Goal: Information Seeking & Learning: Check status

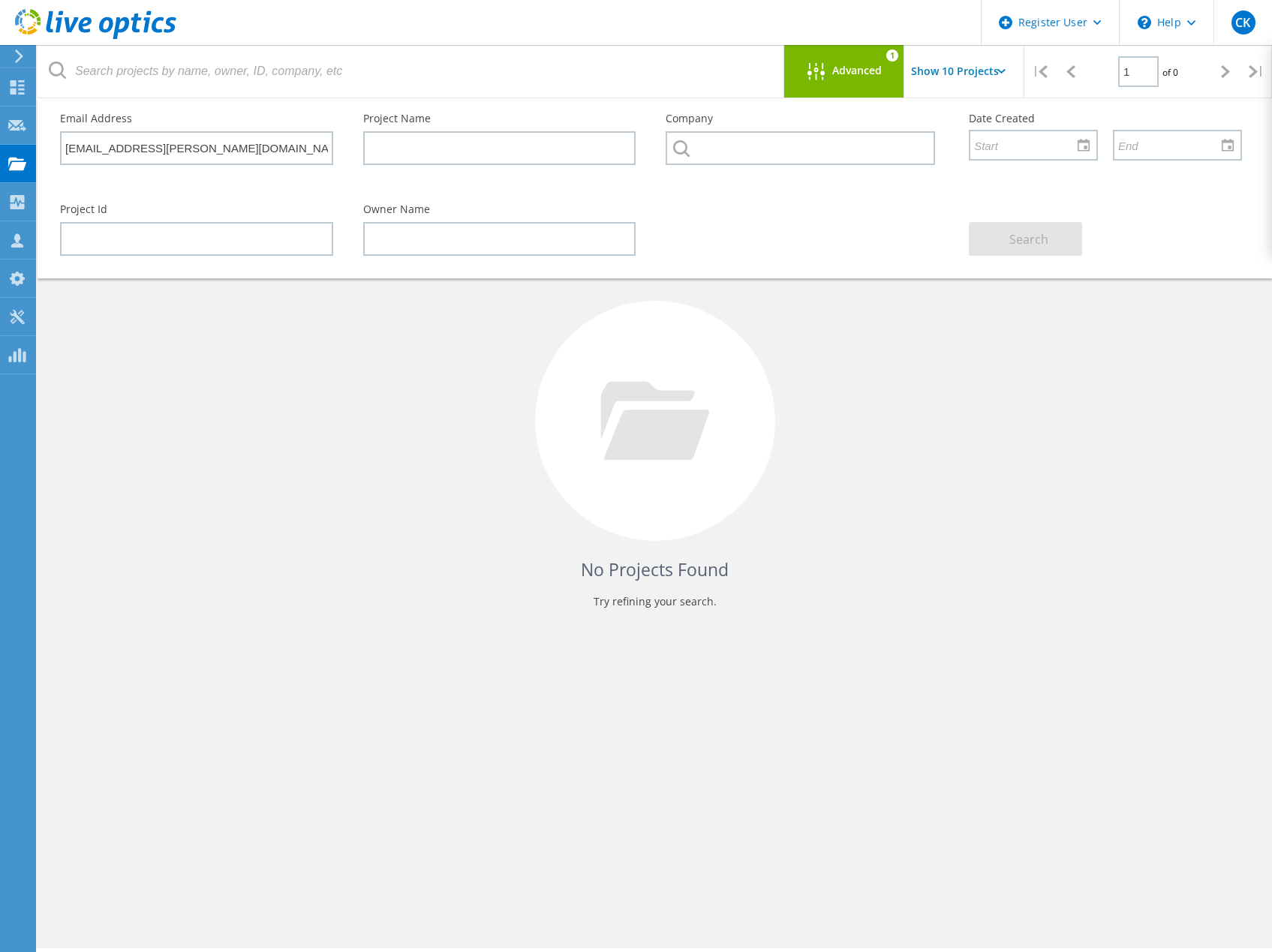
click at [464, 35] on header "Register User \n Help Explore Helpful Articles Contact Support CK Dell User [PE…" at bounding box center [636, 22] width 1272 height 45
paste input "[PERSON_NAME][EMAIL_ADDRESS][PERSON_NAME][DOMAIN_NAME]"
type input "[PERSON_NAME][EMAIL_ADDRESS][PERSON_NAME][DOMAIN_NAME]"
click at [1017, 241] on span "Search" at bounding box center [1029, 239] width 39 height 16
click at [826, 66] on div at bounding box center [819, 72] width 25 height 19
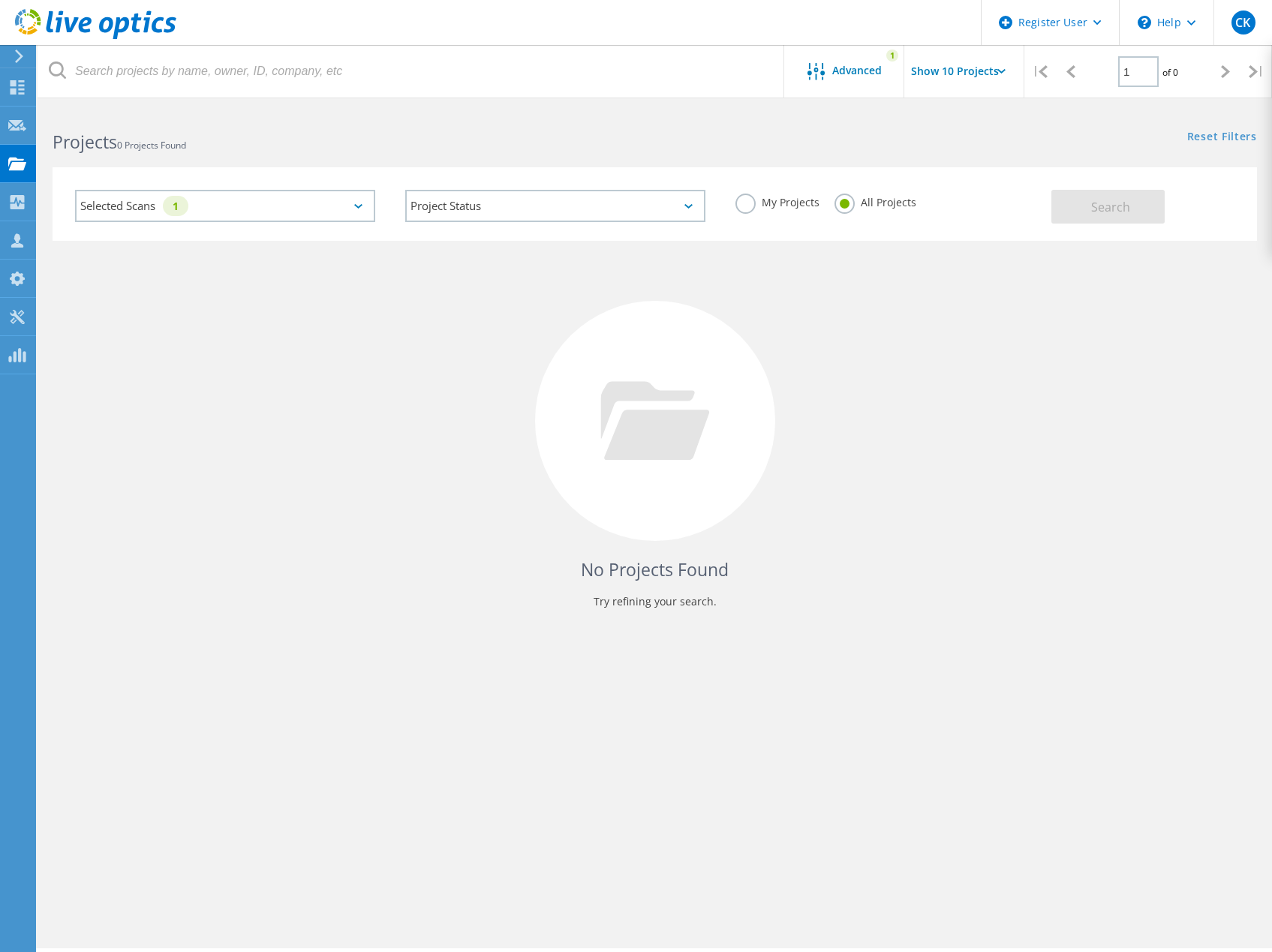
click at [225, 201] on div "Selected Scans 1" at bounding box center [225, 206] width 300 height 32
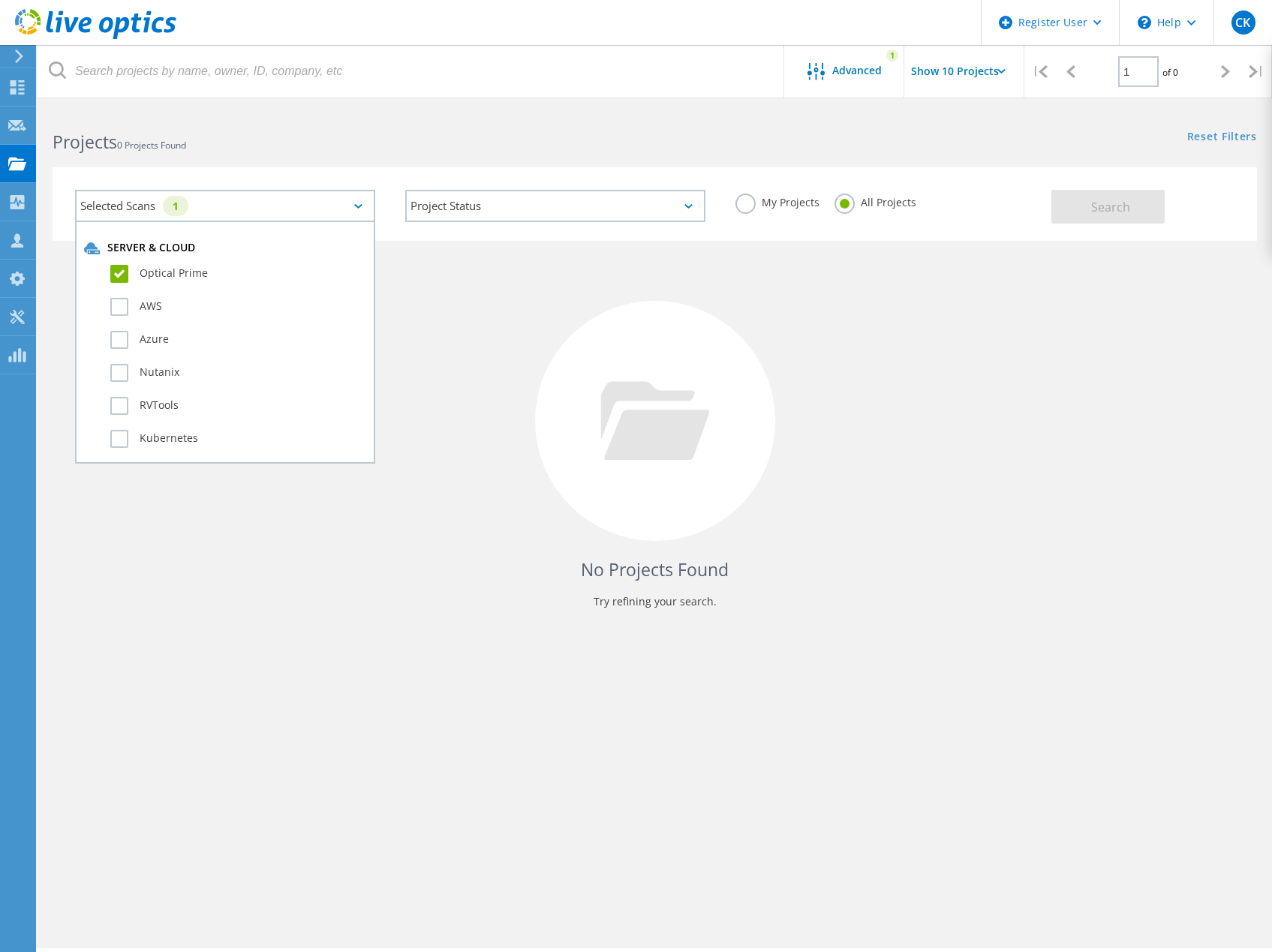
click at [117, 276] on label "Optical Prime" at bounding box center [238, 273] width 256 height 18
click at [0, 0] on input "Optical Prime" at bounding box center [0, 0] width 0 height 0
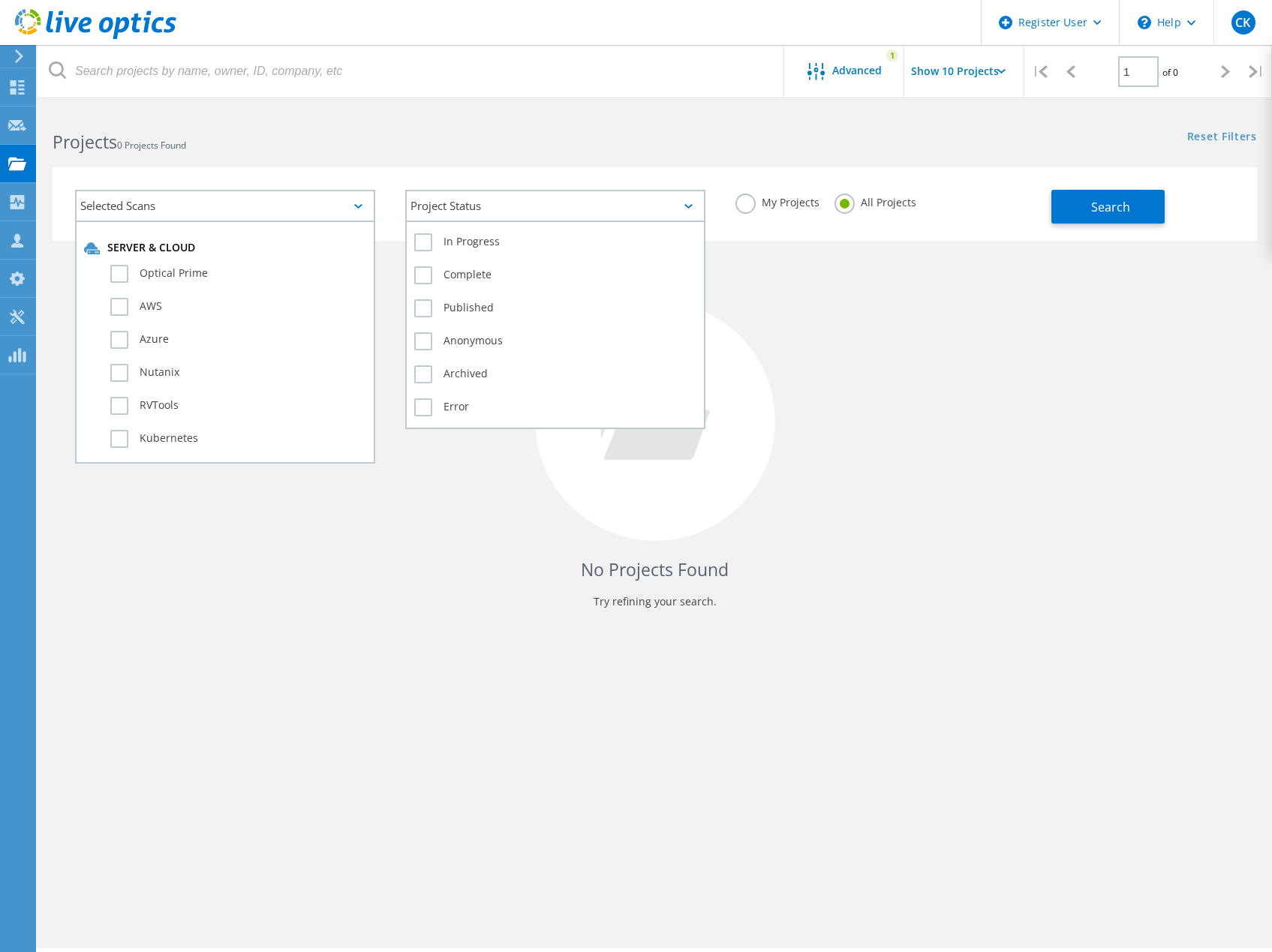
click at [478, 209] on div "Project Status" at bounding box center [555, 206] width 300 height 32
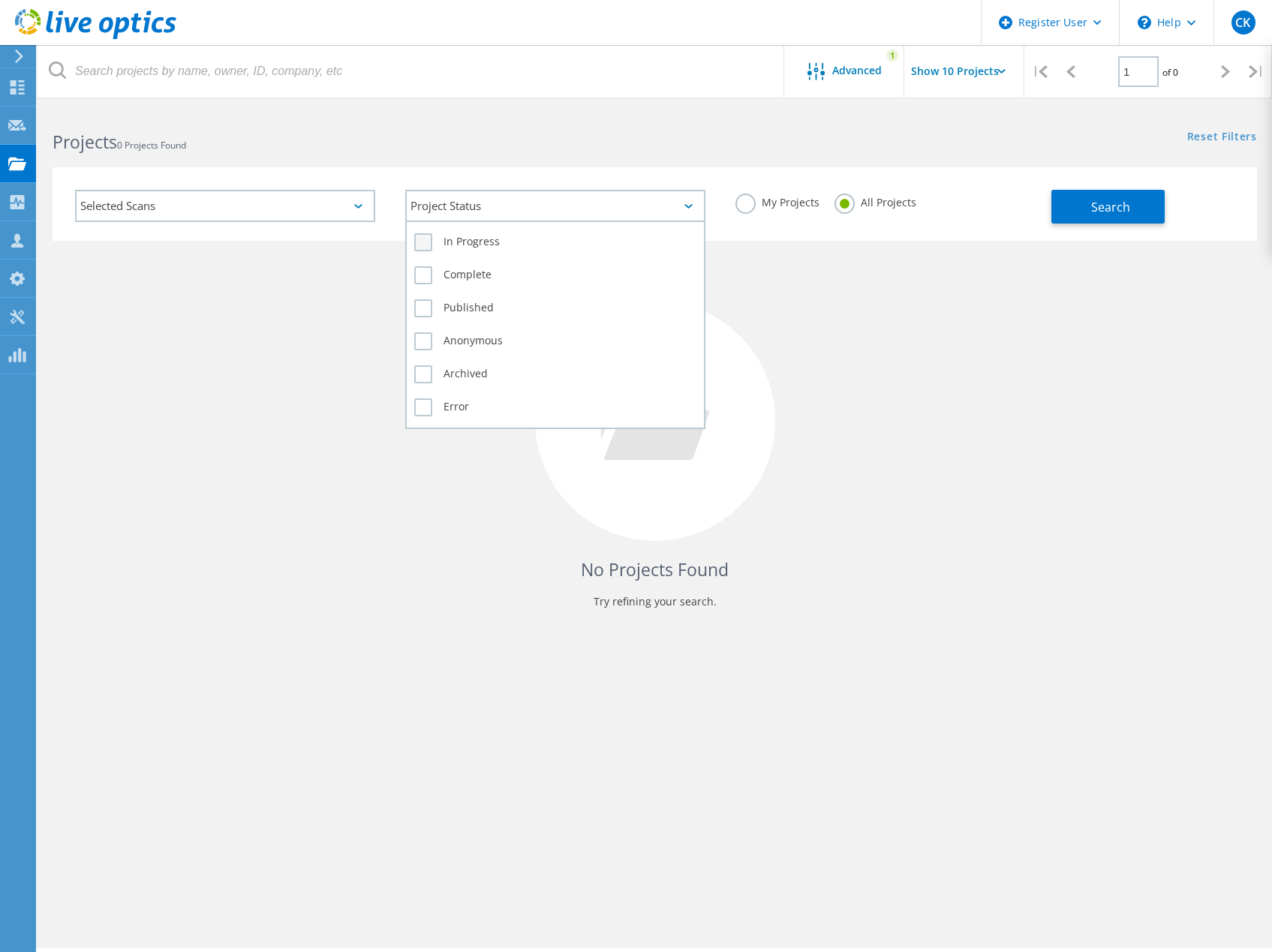
click at [431, 245] on label "In Progress" at bounding box center [556, 242] width 282 height 18
click at [0, 0] on input "In Progress" at bounding box center [0, 0] width 0 height 0
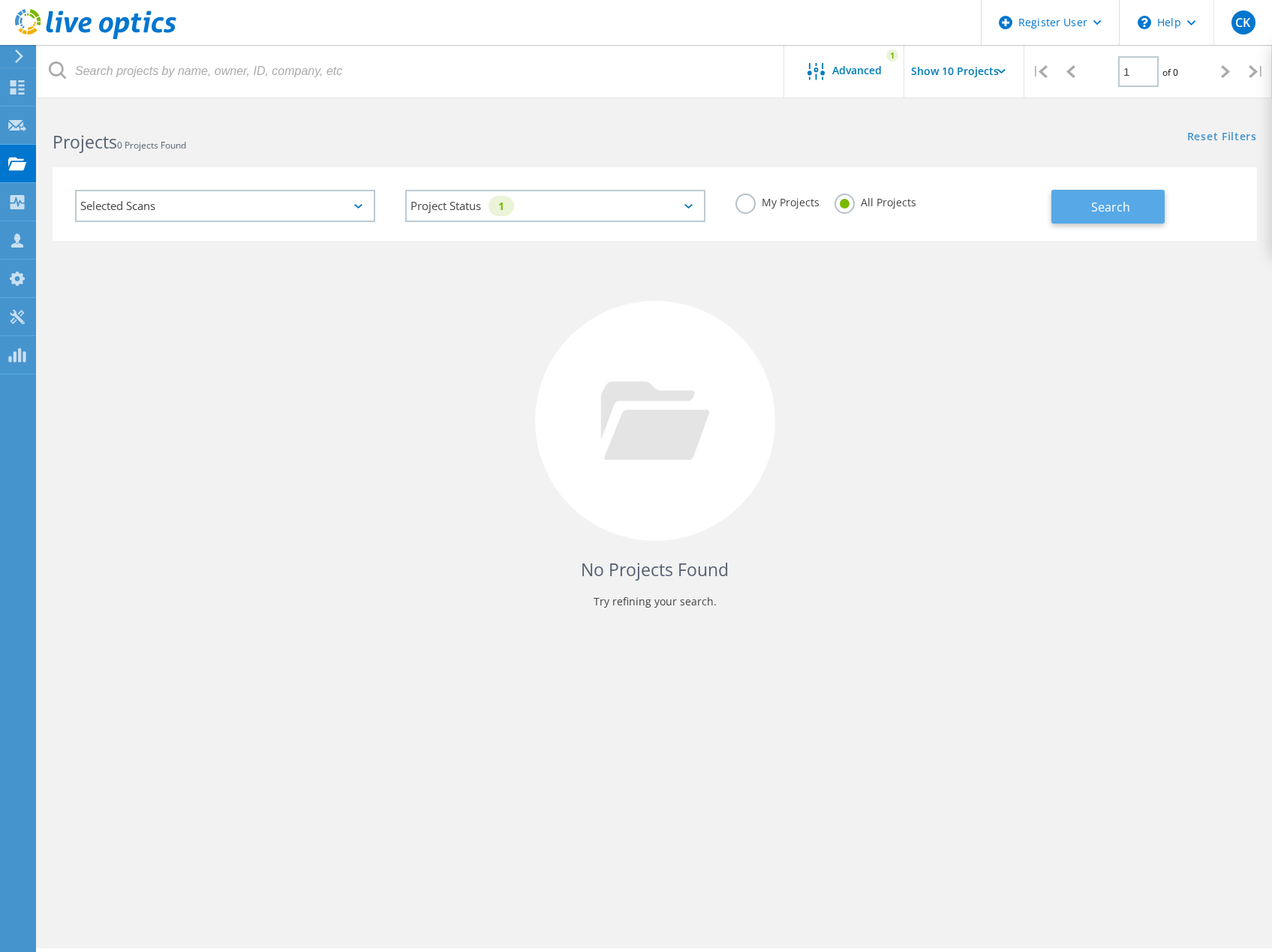
click at [1108, 211] on span "Search" at bounding box center [1110, 207] width 39 height 16
click at [848, 79] on div "Advanced" at bounding box center [843, 72] width 120 height 19
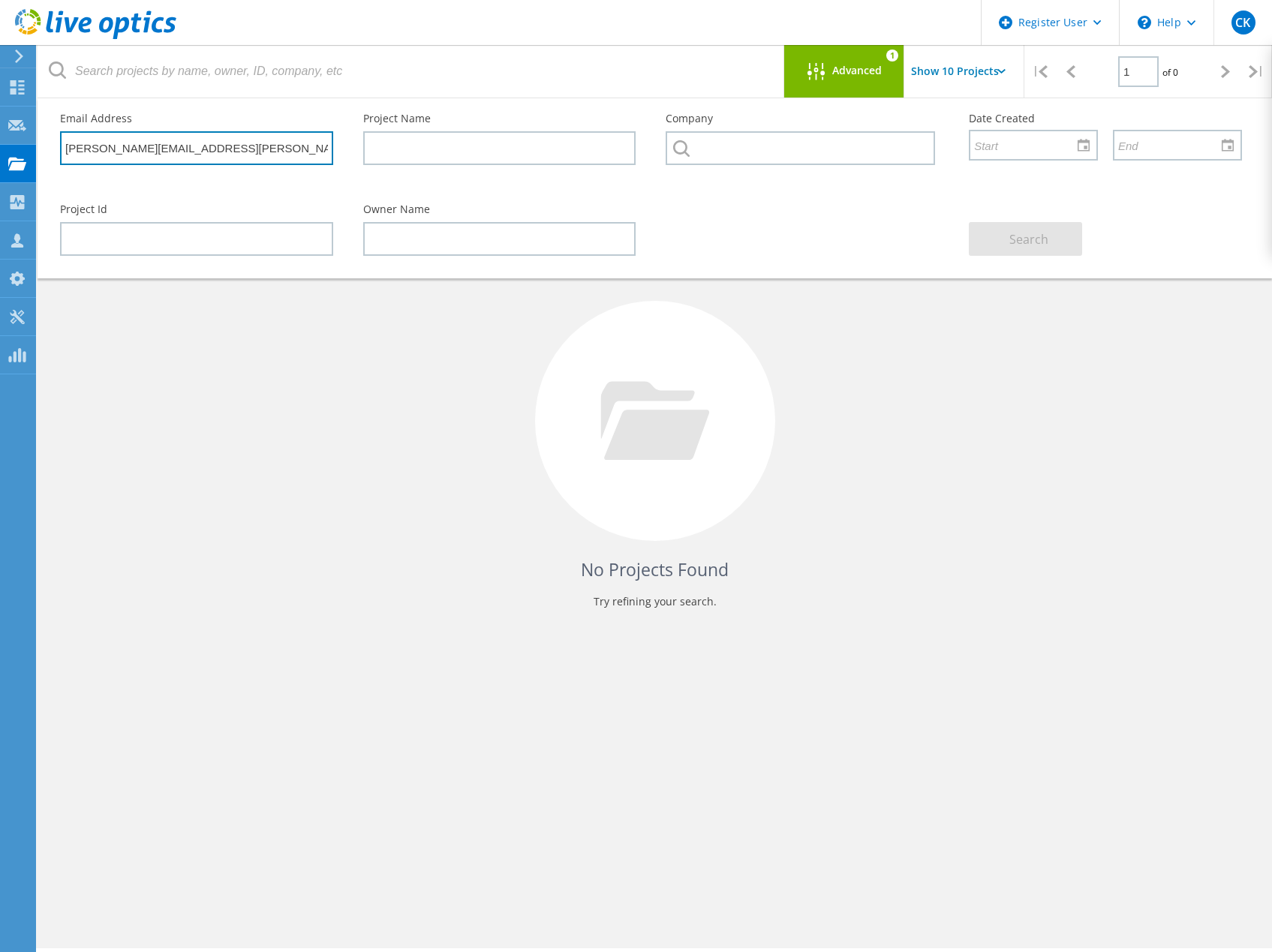
drag, startPoint x: 282, startPoint y: 150, endPoint x: -87, endPoint y: 126, distance: 369.8
click at [0, 126] on html "Register User \n Help Explore Helpful Articles Contact Support CK Dell User [PE…" at bounding box center [636, 496] width 1272 height 993
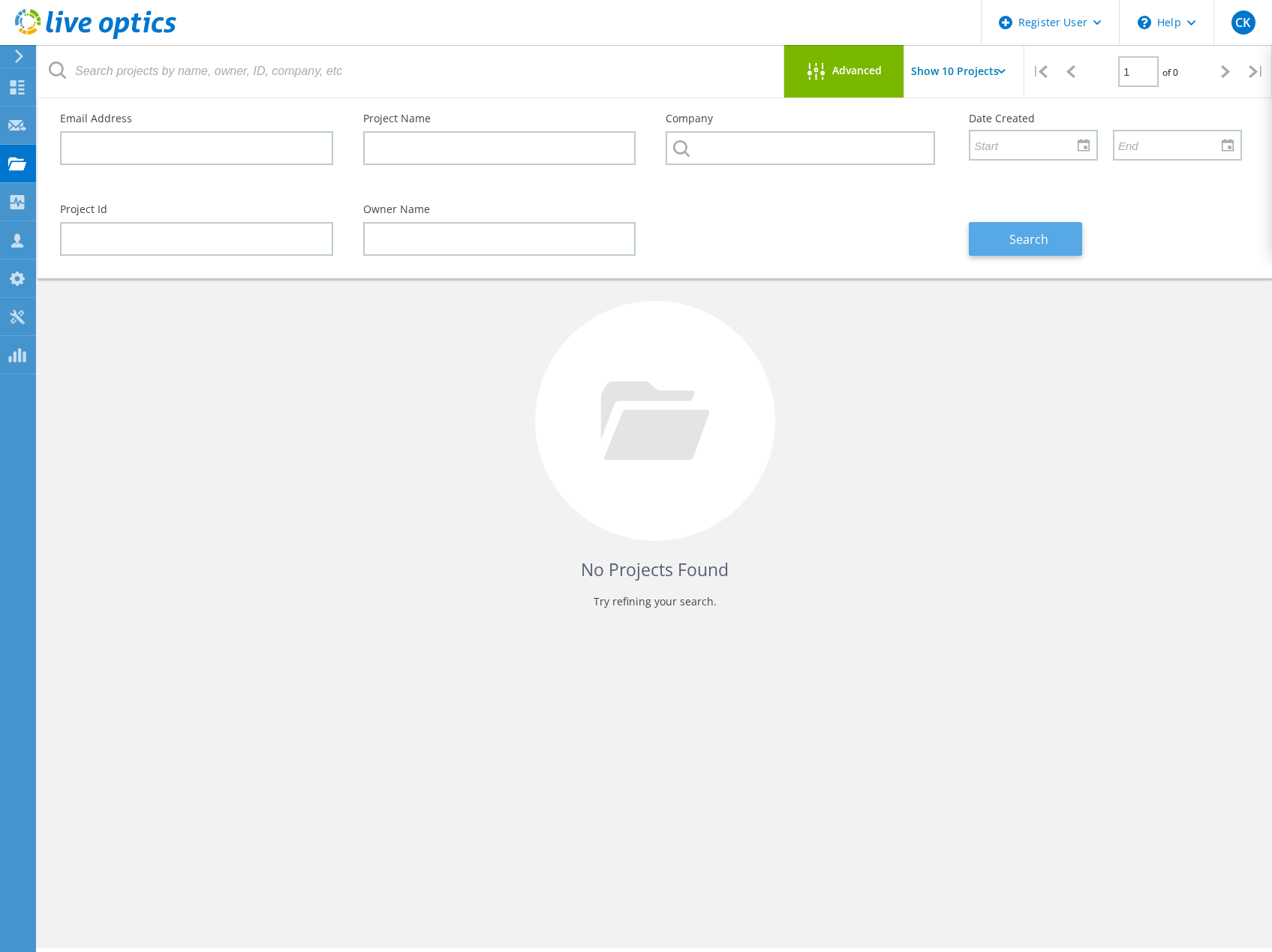
click at [1024, 242] on span "Search" at bounding box center [1029, 239] width 39 height 16
